Goal: Find specific page/section: Find specific page/section

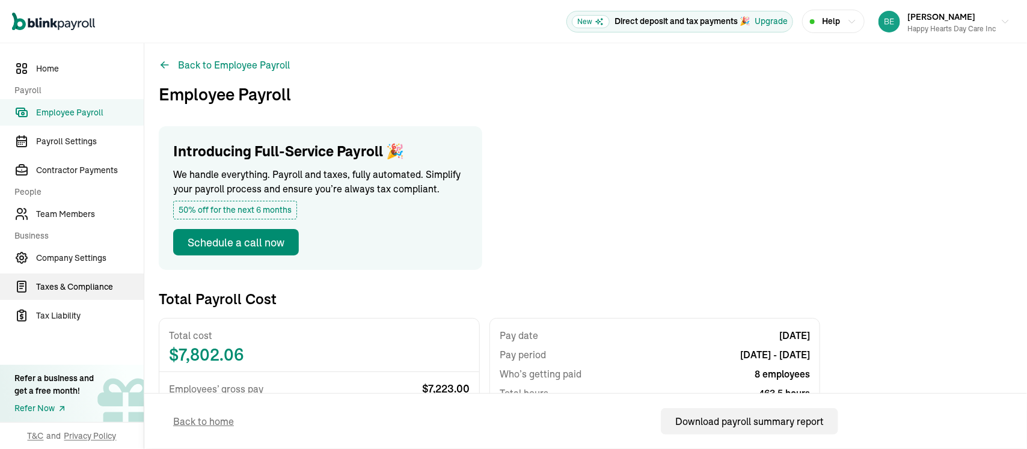
click at [100, 291] on span "Taxes & Compliance" at bounding box center [90, 287] width 108 height 13
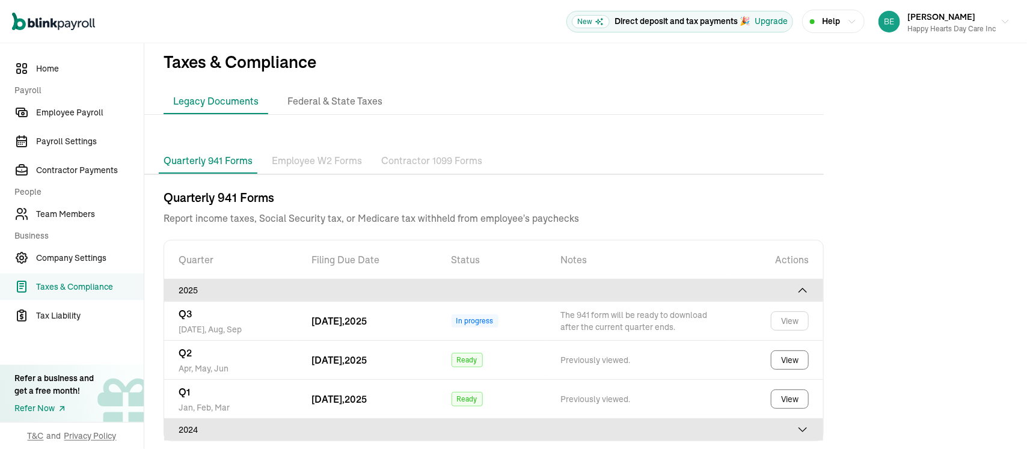
scroll to position [16, 0]
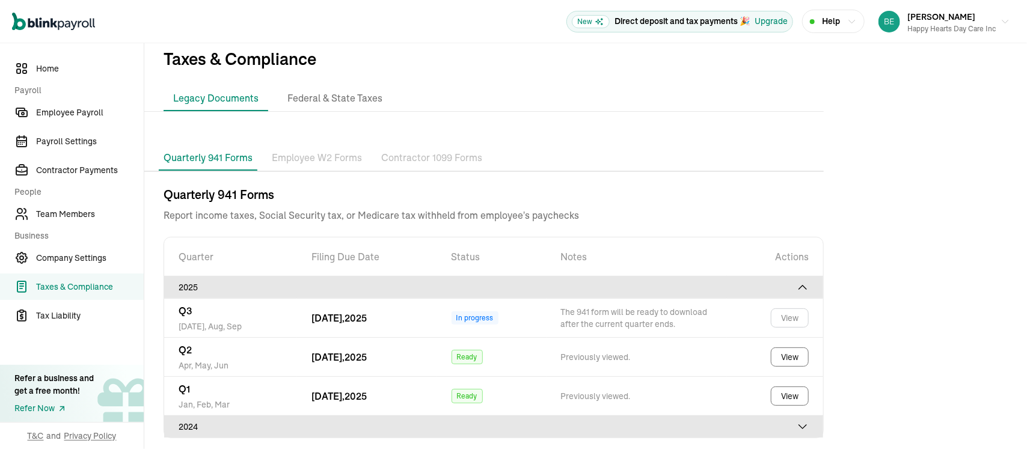
click at [806, 421] on icon at bounding box center [803, 427] width 12 height 12
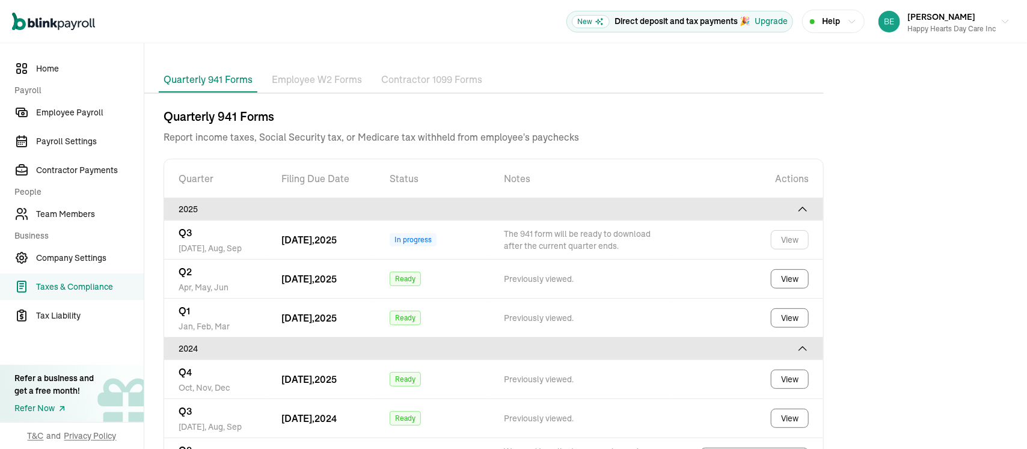
scroll to position [134, 0]
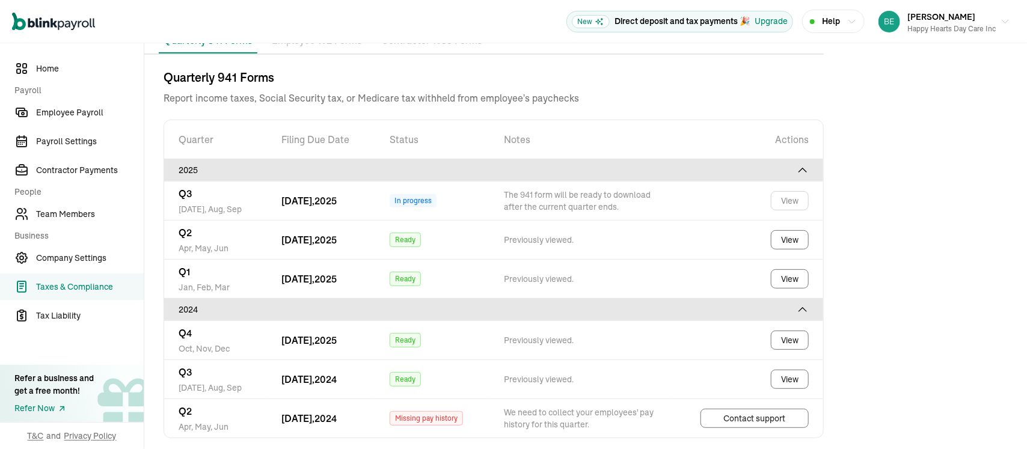
click at [54, 288] on span "Taxes & Compliance" at bounding box center [90, 287] width 108 height 13
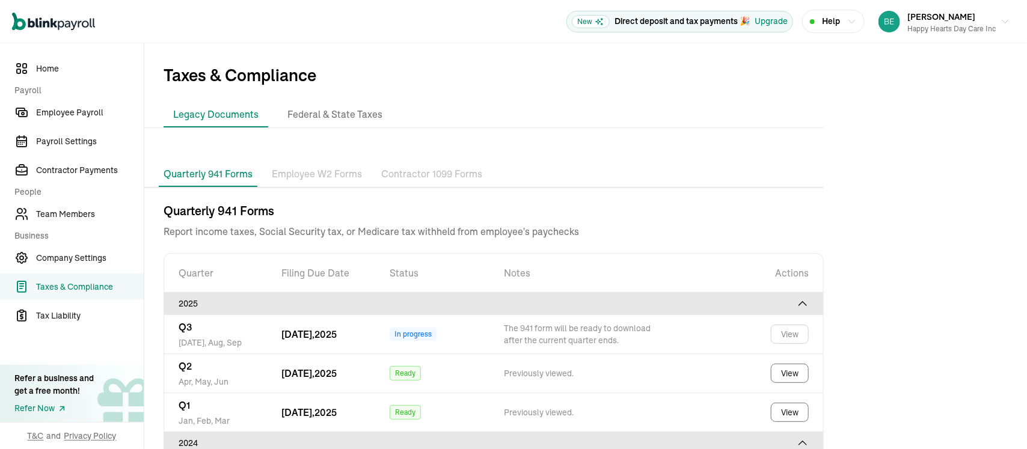
click at [216, 109] on li "Legacy Documents" at bounding box center [216, 114] width 105 height 25
click at [325, 109] on li "Federal & State Taxes" at bounding box center [335, 114] width 114 height 25
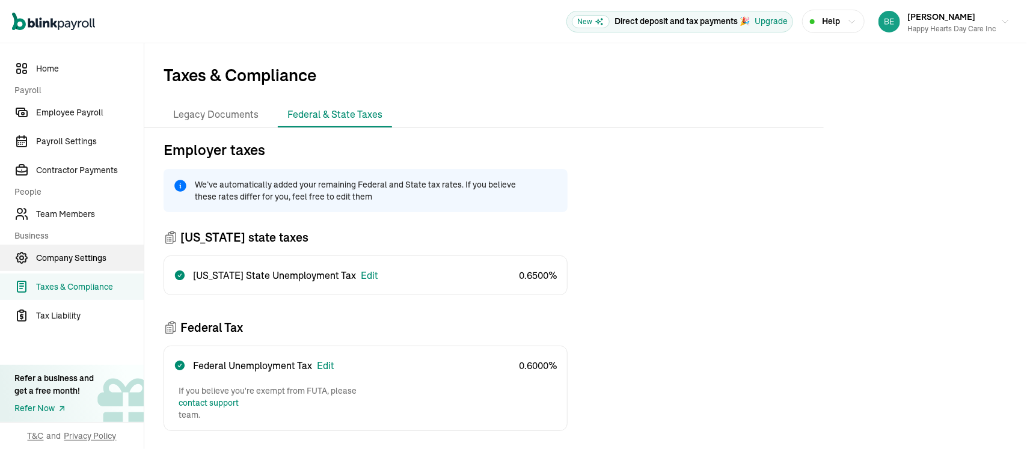
click at [73, 255] on span "Company Settings" at bounding box center [90, 258] width 108 height 13
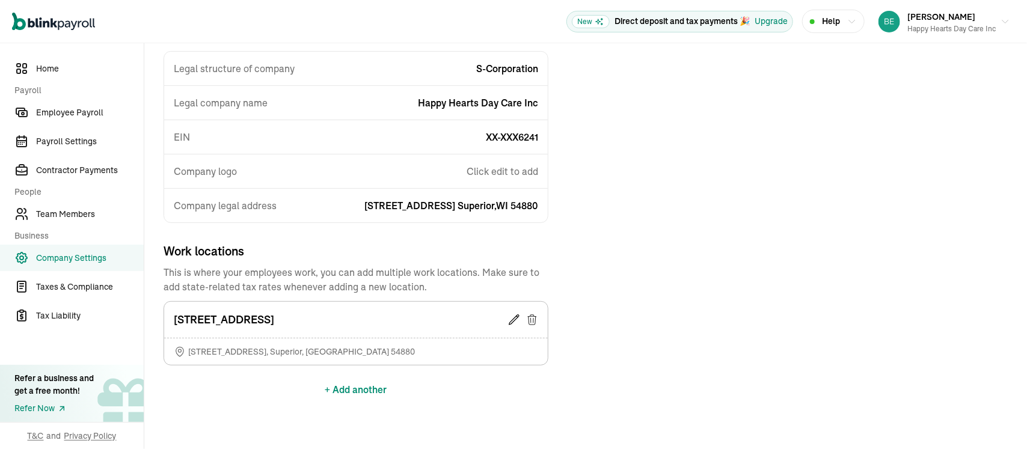
scroll to position [165, 0]
